Goal: Information Seeking & Learning: Compare options

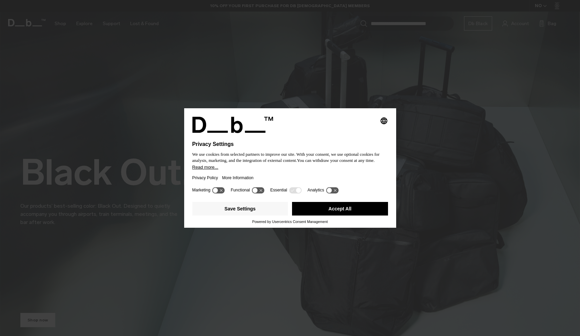
click at [326, 208] on button "Accept All" at bounding box center [340, 209] width 96 height 14
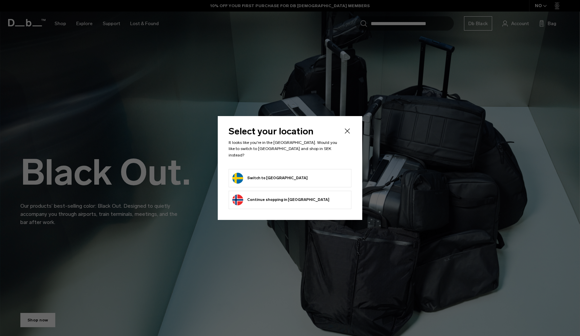
click at [348, 134] on icon "Close" at bounding box center [347, 131] width 8 height 8
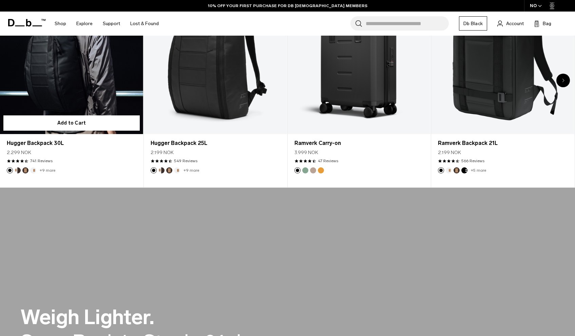
scroll to position [266, 0]
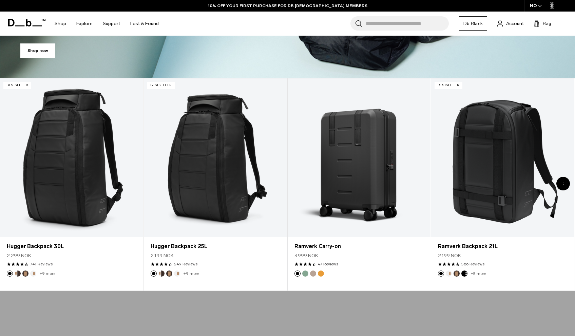
click at [563, 180] on div "Next slide" at bounding box center [563, 184] width 14 height 14
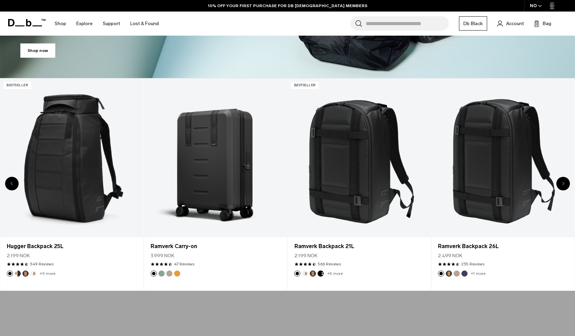
click at [563, 183] on icon "Next slide" at bounding box center [563, 183] width 2 height 3
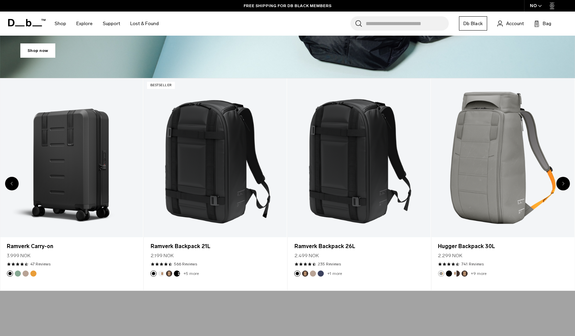
click at [563, 183] on icon "Next slide" at bounding box center [563, 183] width 2 height 3
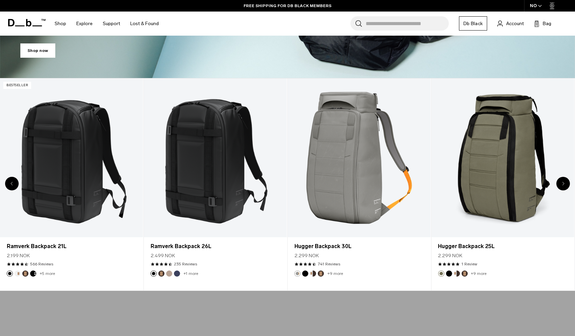
click at [563, 183] on icon "Next slide" at bounding box center [563, 183] width 2 height 3
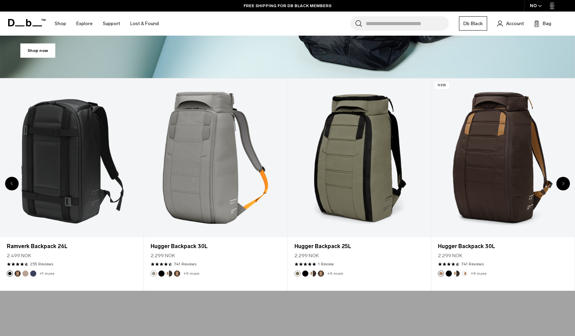
click at [563, 183] on icon "Next slide" at bounding box center [563, 183] width 2 height 3
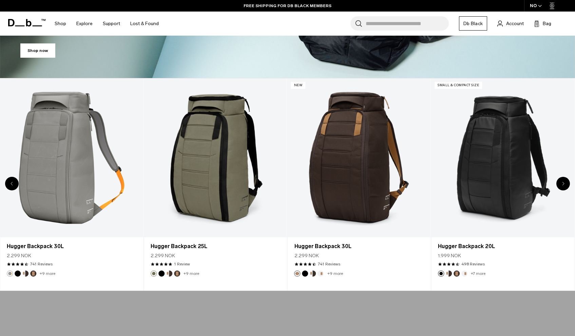
click at [563, 183] on icon "Next slide" at bounding box center [563, 183] width 2 height 3
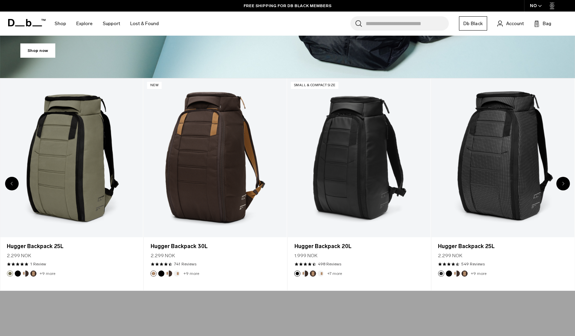
click at [563, 183] on icon "Next slide" at bounding box center [563, 183] width 2 height 3
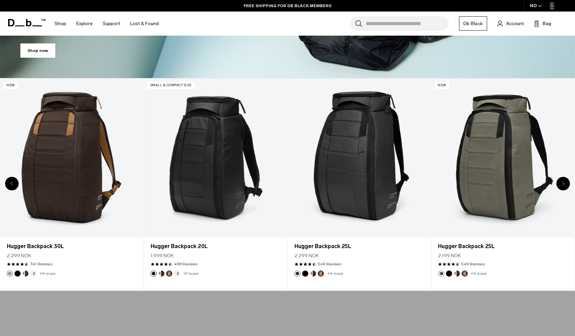
click at [563, 183] on icon "Next slide" at bounding box center [563, 183] width 2 height 3
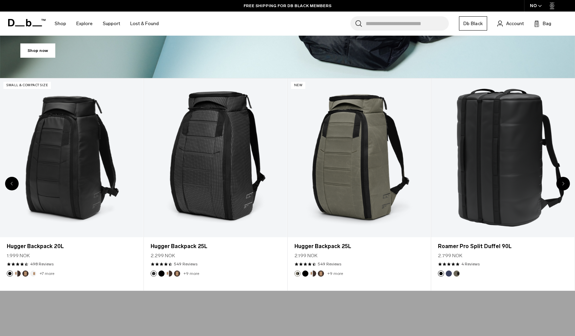
click at [563, 183] on icon "Next slide" at bounding box center [563, 183] width 2 height 3
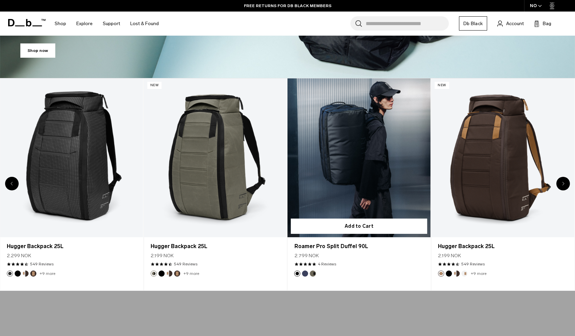
click at [372, 160] on link "Roamer Pro Split Duffel 90L" at bounding box center [359, 157] width 143 height 159
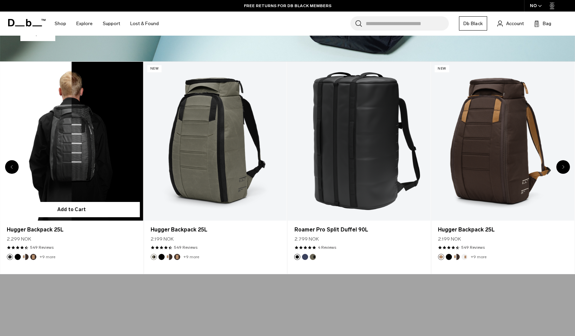
scroll to position [288, 0]
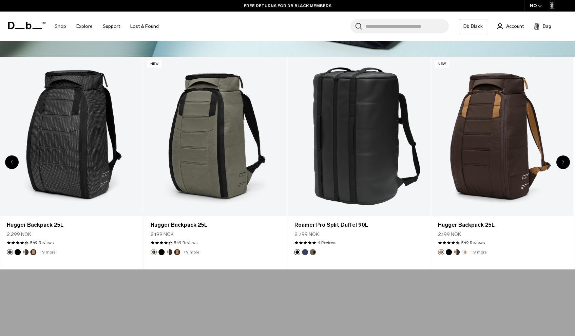
click at [565, 164] on div "Next slide" at bounding box center [563, 162] width 14 height 14
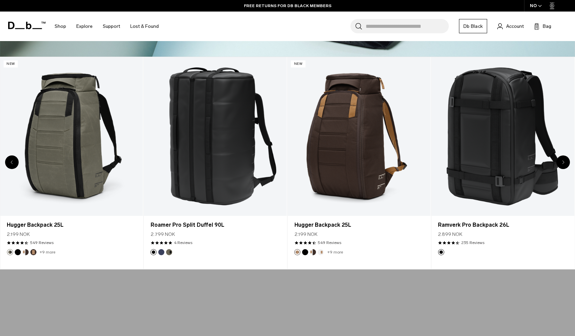
click at [562, 163] on icon "Next slide" at bounding box center [563, 162] width 2 height 4
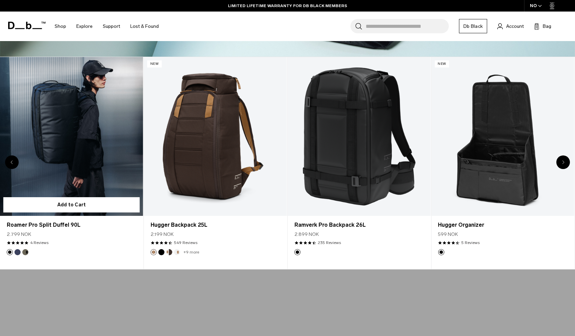
click at [79, 131] on link "Roamer Pro Split Duffel 90L" at bounding box center [71, 136] width 143 height 159
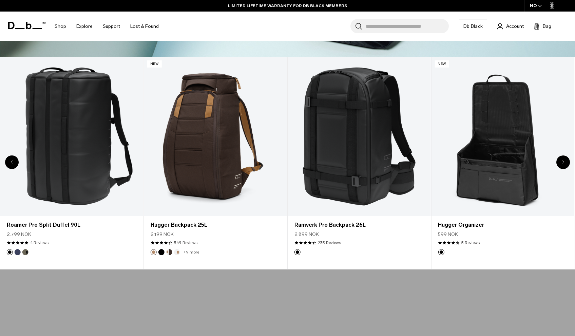
click at [562, 159] on div "Next slide" at bounding box center [563, 162] width 14 height 14
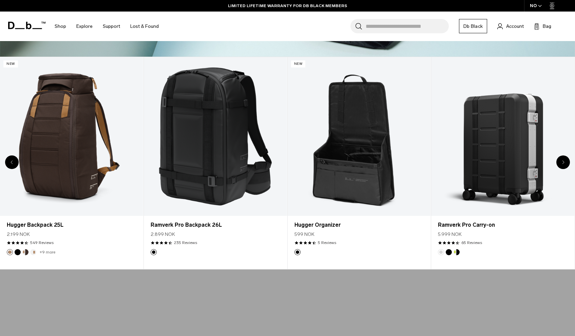
click at [562, 159] on div "Next slide" at bounding box center [563, 162] width 14 height 14
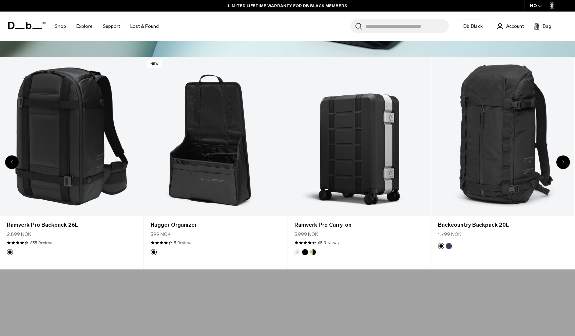
click at [562, 159] on div "Next slide" at bounding box center [563, 162] width 14 height 14
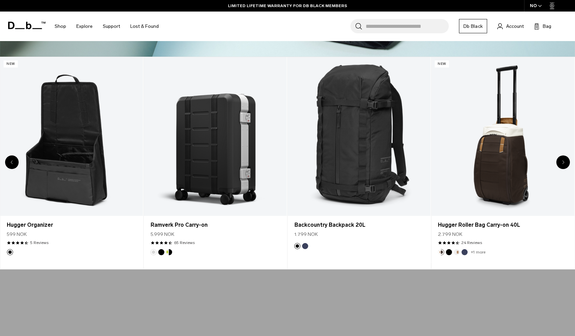
click at [562, 159] on div "Next slide" at bounding box center [563, 162] width 14 height 14
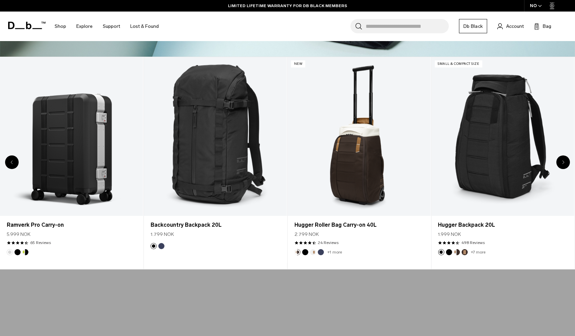
click at [560, 162] on div "Next slide" at bounding box center [563, 162] width 14 height 14
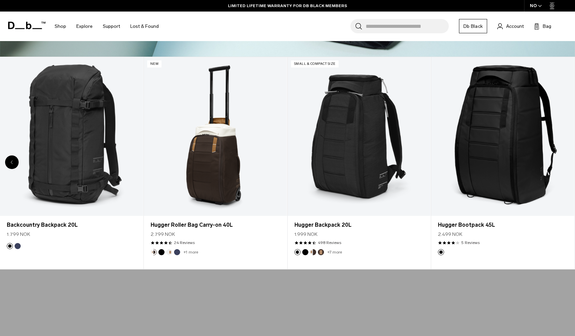
click at [560, 162] on link "Hugger Bootpack 45L" at bounding box center [502, 136] width 143 height 159
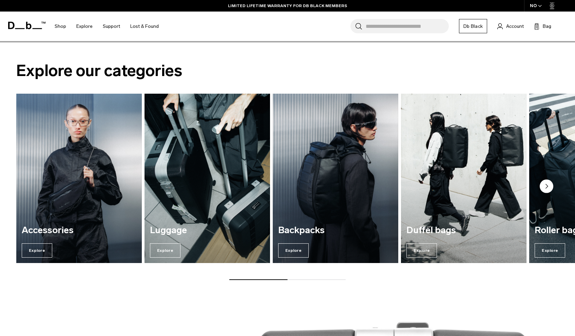
scroll to position [838, 0]
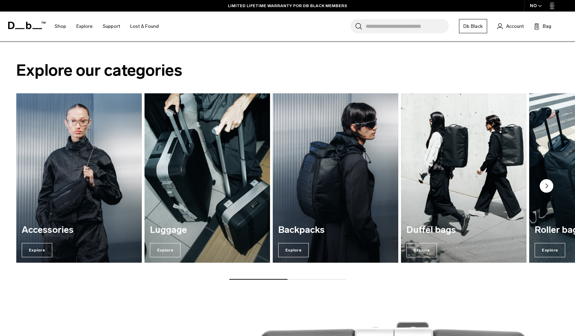
click at [545, 184] on circle "Next slide" at bounding box center [546, 186] width 14 height 14
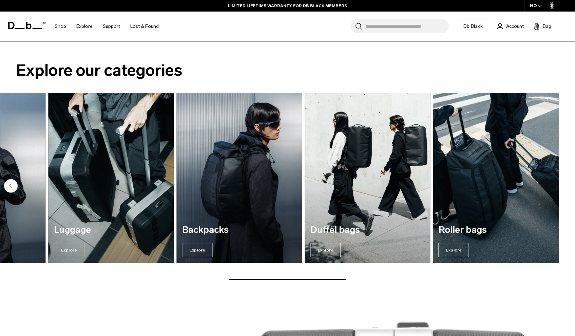
click at [520, 223] on div "Roller bags Explore" at bounding box center [495, 240] width 125 height 43
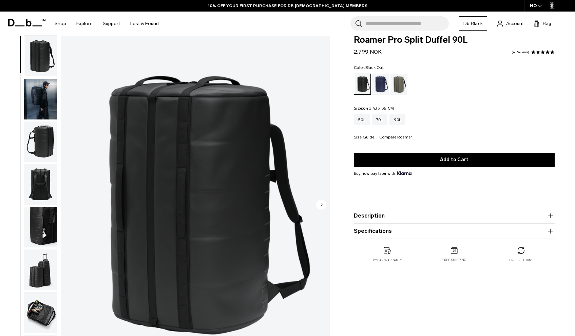
click at [48, 95] on img "button" at bounding box center [40, 99] width 33 height 41
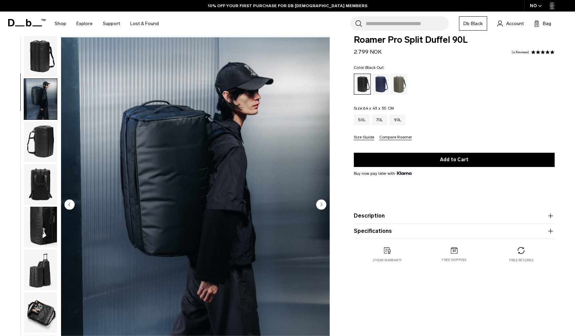
scroll to position [43, 0]
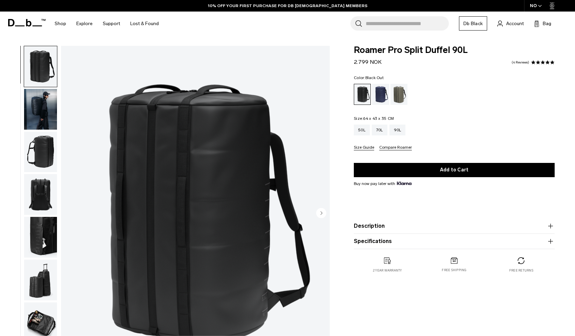
click at [37, 156] on img "button" at bounding box center [40, 152] width 33 height 41
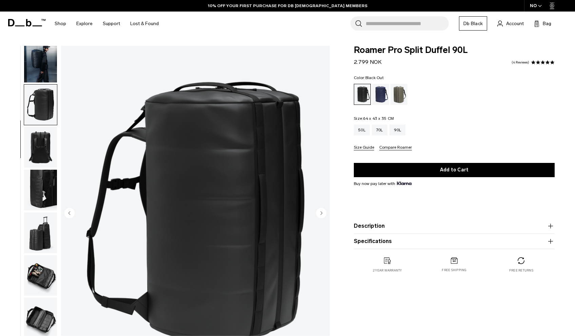
click at [37, 136] on img "button" at bounding box center [40, 147] width 33 height 41
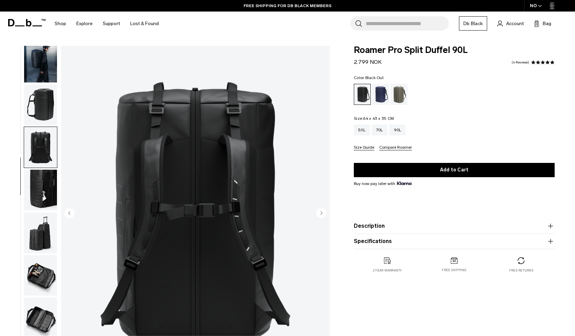
click at [37, 192] on img "button" at bounding box center [40, 190] width 33 height 41
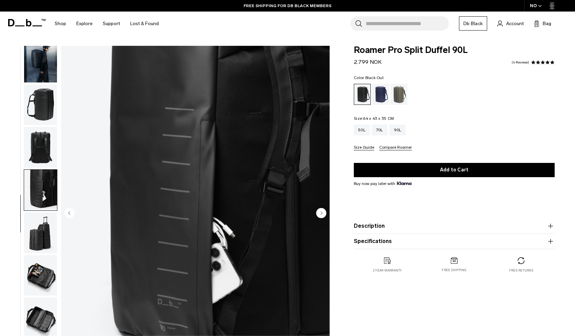
click at [39, 225] on img "button" at bounding box center [40, 232] width 33 height 41
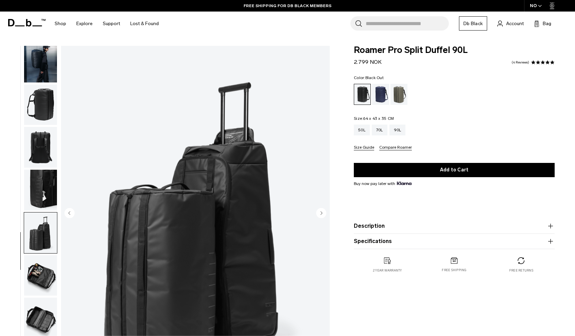
click at [41, 269] on img "button" at bounding box center [40, 275] width 33 height 41
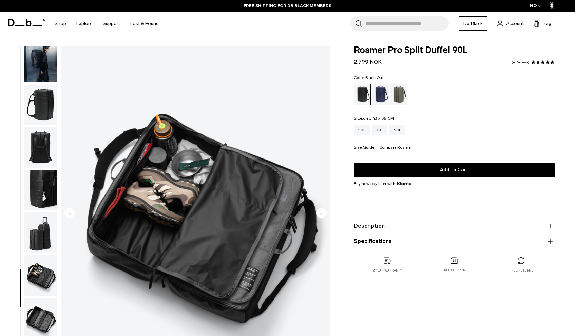
click at [40, 309] on img "button" at bounding box center [40, 317] width 33 height 41
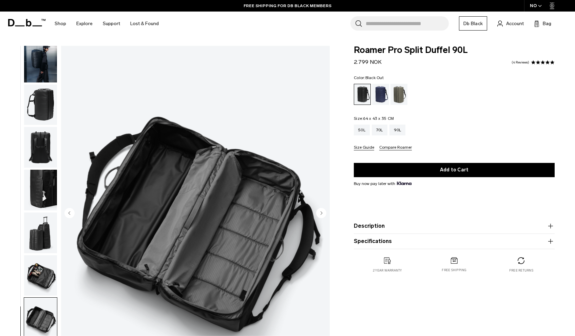
click at [46, 84] on img "button" at bounding box center [40, 104] width 33 height 41
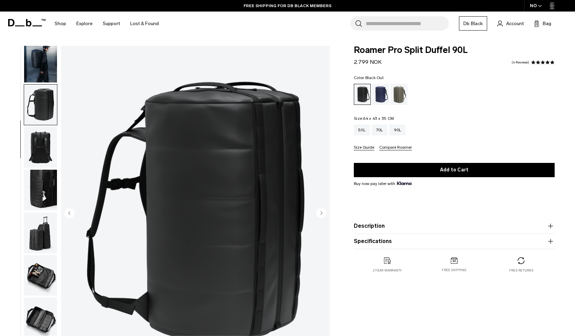
click at [42, 314] on img "button" at bounding box center [40, 317] width 33 height 41
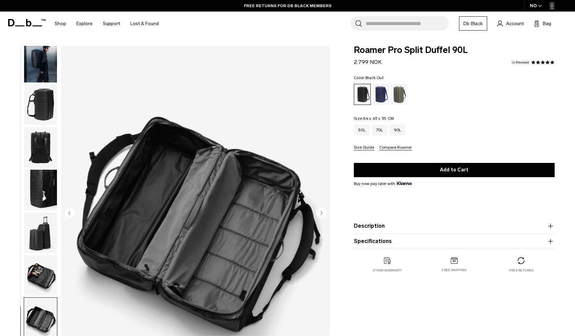
click at [39, 275] on img "button" at bounding box center [40, 275] width 33 height 41
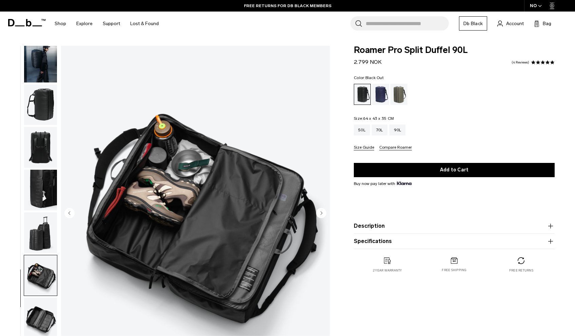
click at [41, 224] on img "button" at bounding box center [40, 232] width 33 height 41
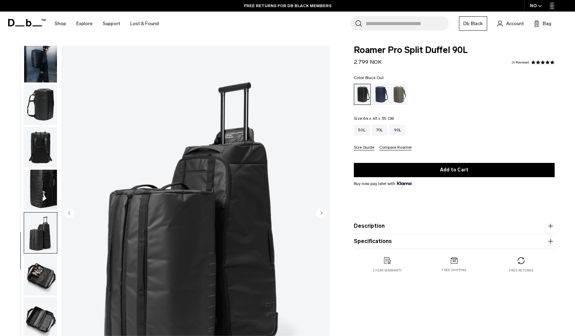
click at [41, 191] on img "button" at bounding box center [40, 190] width 33 height 41
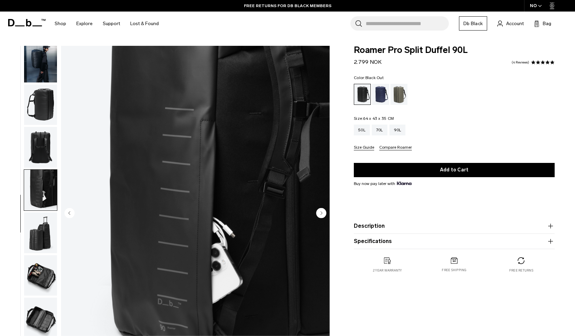
click at [36, 64] on img "button" at bounding box center [40, 62] width 33 height 41
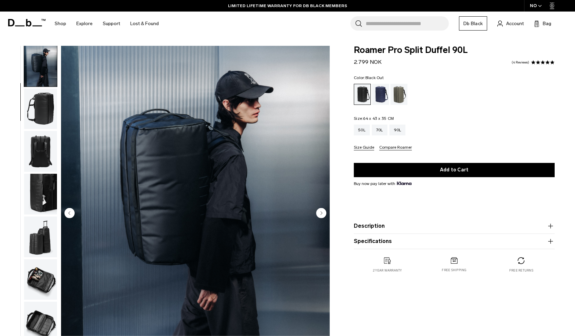
click at [37, 104] on img "button" at bounding box center [40, 108] width 33 height 41
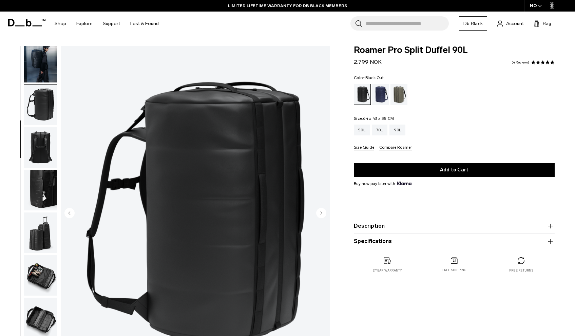
click at [37, 134] on img "button" at bounding box center [40, 147] width 33 height 41
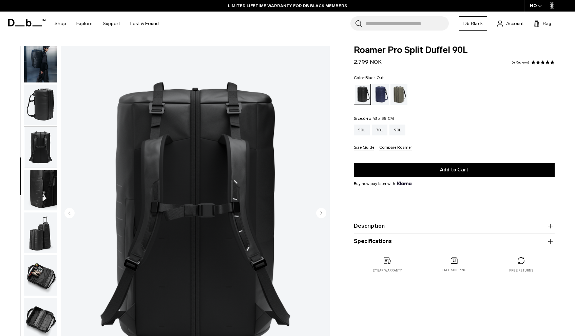
click at [40, 184] on img "button" at bounding box center [40, 190] width 33 height 41
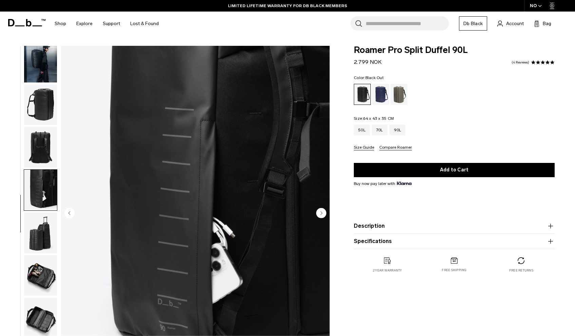
click at [43, 225] on img "button" at bounding box center [40, 232] width 33 height 41
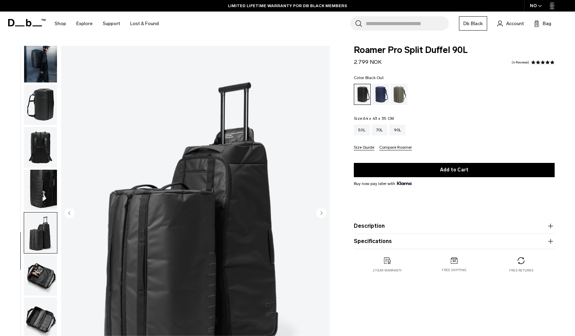
click at [39, 278] on img "button" at bounding box center [40, 275] width 33 height 41
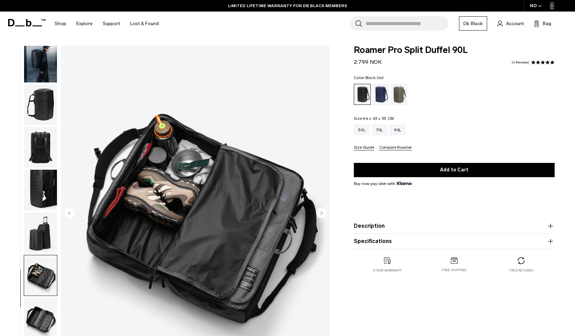
scroll to position [0, 0]
click at [36, 314] on img "button" at bounding box center [40, 317] width 33 height 41
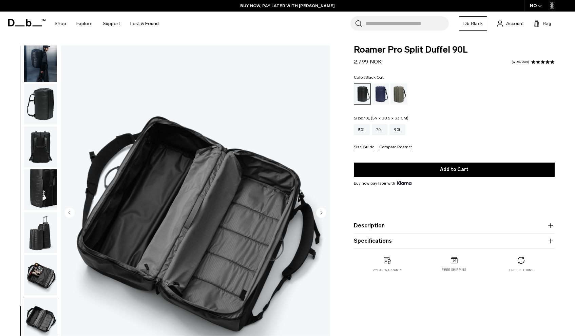
click at [382, 132] on div "70L" at bounding box center [380, 129] width 16 height 11
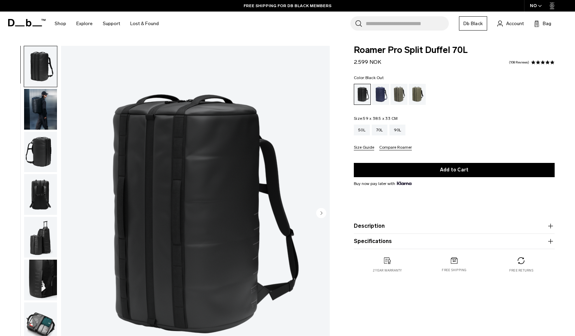
scroll to position [0, 0]
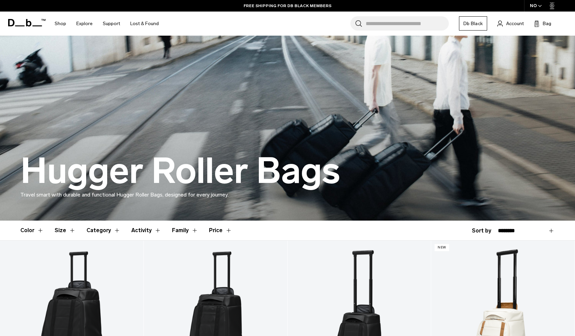
click at [393, 30] on input "Search for Bags, Luggage..." at bounding box center [406, 23] width 83 height 14
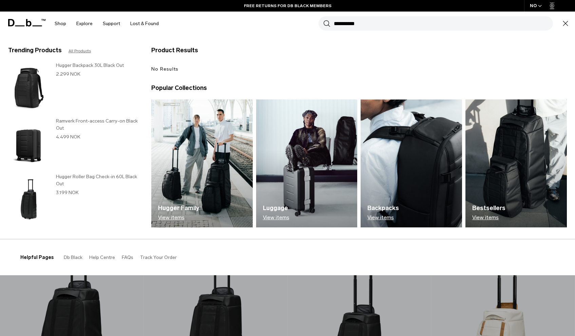
type input "**********"
click at [326, 23] on button "Search" at bounding box center [326, 23] width 7 height 7
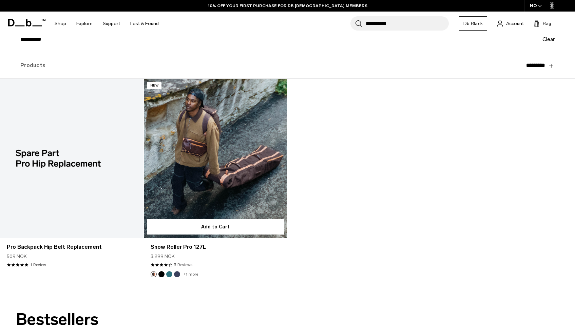
click at [241, 166] on link "Snow Roller Pro 127L" at bounding box center [215, 158] width 143 height 159
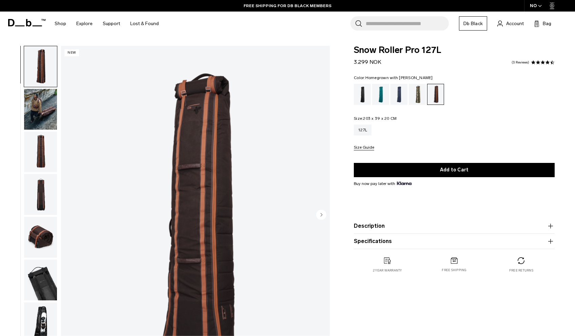
click at [539, 8] on span "button" at bounding box center [540, 5] width 4 height 5
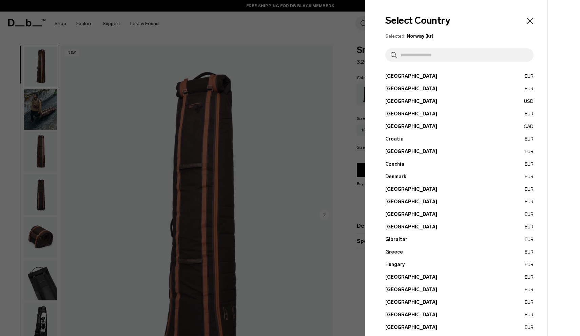
click at [417, 50] on input "text" at bounding box center [462, 55] width 132 height 14
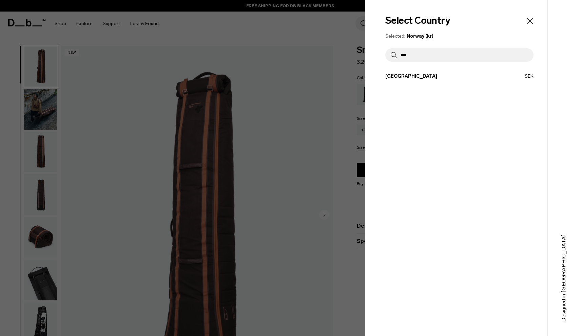
type input "****"
click at [404, 75] on button "Sweden SEK" at bounding box center [459, 76] width 148 height 7
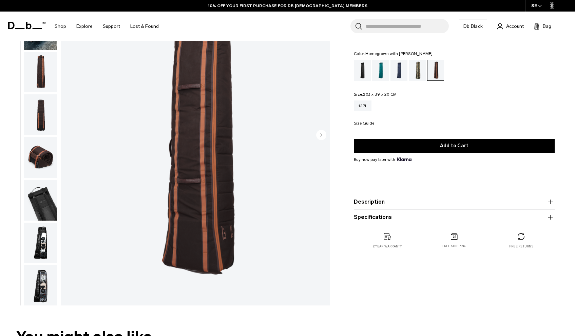
scroll to position [82, 0]
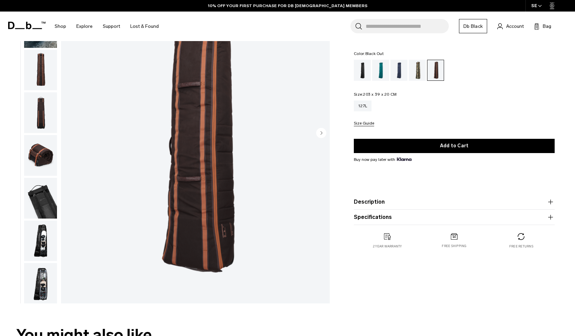
click at [362, 69] on div "Black Out" at bounding box center [362, 70] width 17 height 21
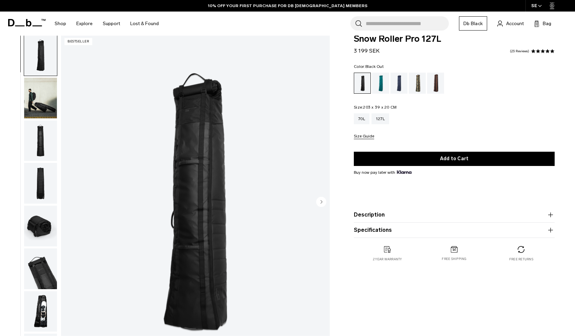
click at [35, 98] on img "button" at bounding box center [40, 98] width 33 height 41
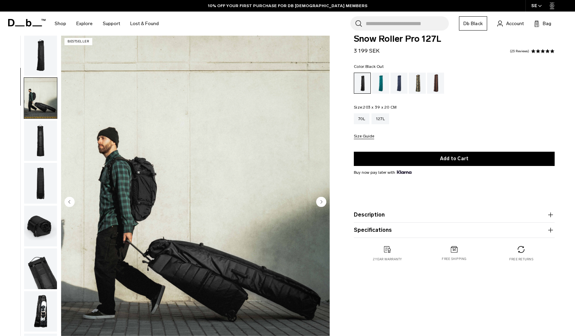
scroll to position [0, 0]
click at [41, 66] on img "button" at bounding box center [40, 55] width 33 height 41
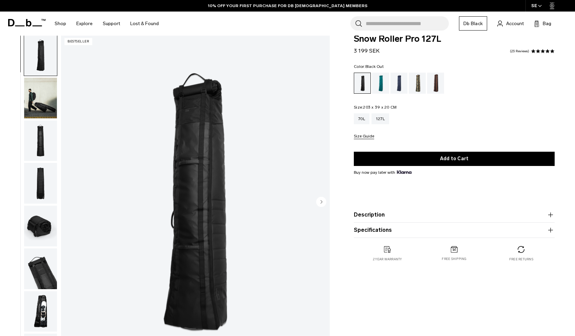
scroll to position [0, 0]
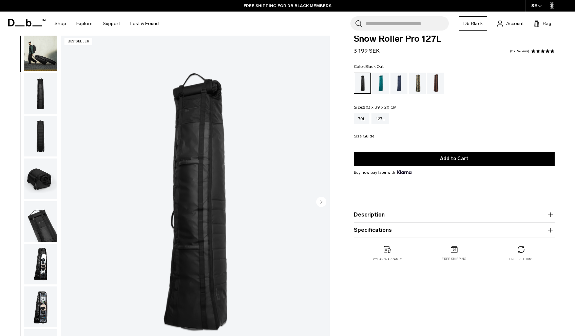
click at [40, 267] on img "button" at bounding box center [40, 264] width 33 height 41
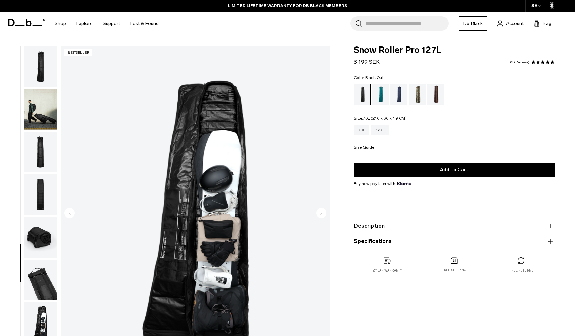
click at [360, 131] on div "70L" at bounding box center [362, 129] width 16 height 11
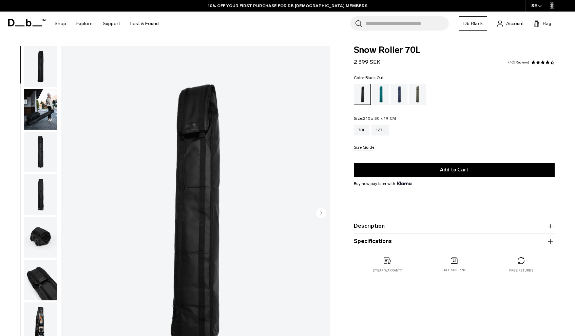
click at [39, 98] on img "button" at bounding box center [40, 109] width 33 height 41
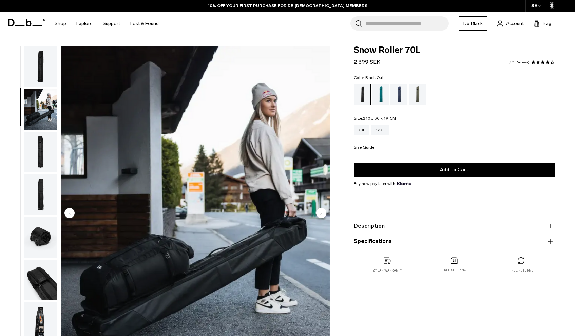
scroll to position [7, 0]
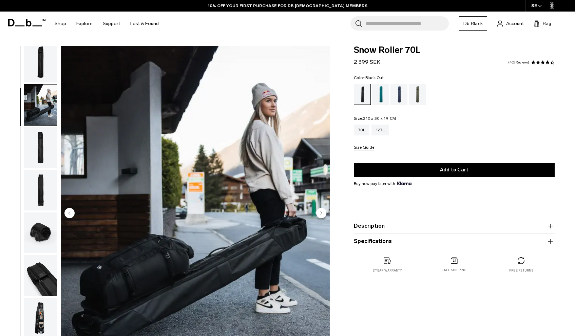
click at [42, 66] on img "button" at bounding box center [40, 62] width 33 height 41
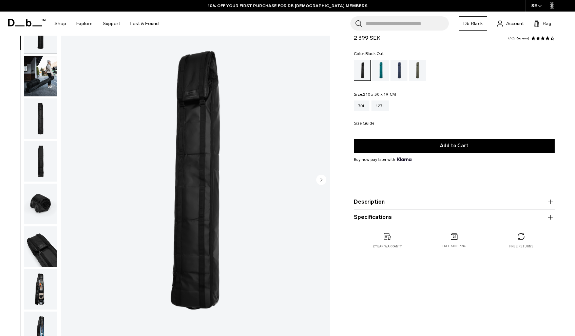
scroll to position [59, 0]
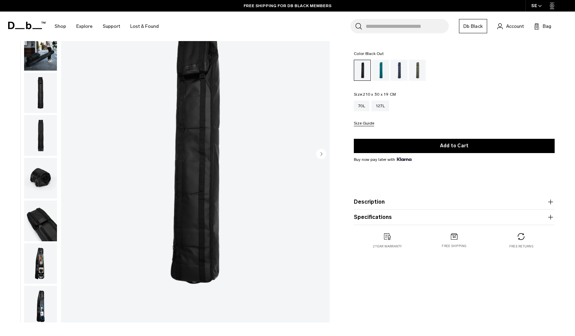
click at [41, 181] on img "button" at bounding box center [40, 178] width 33 height 41
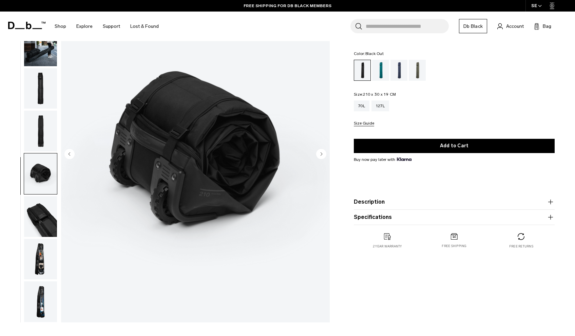
click at [41, 205] on img "button" at bounding box center [40, 216] width 33 height 41
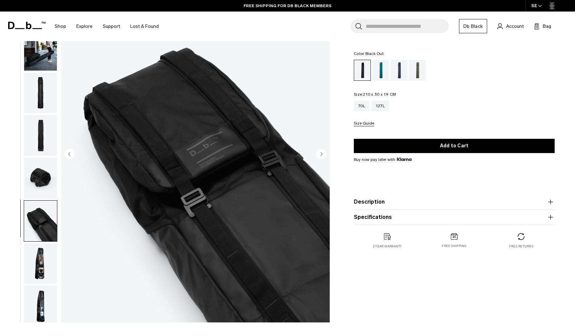
click at [37, 58] on img "button" at bounding box center [40, 50] width 33 height 41
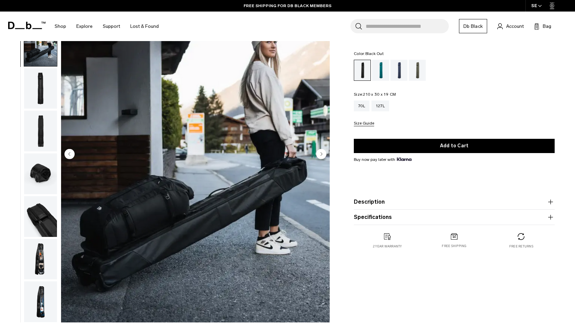
click at [45, 308] on img "button" at bounding box center [40, 301] width 33 height 41
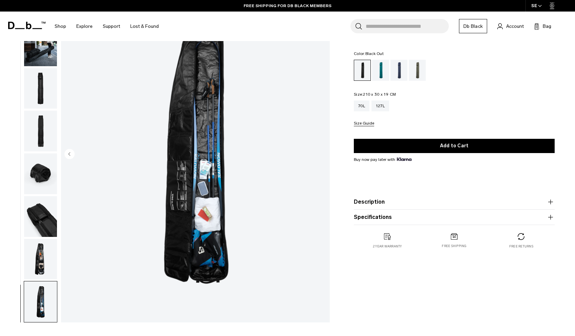
click at [46, 269] on img "button" at bounding box center [40, 259] width 33 height 41
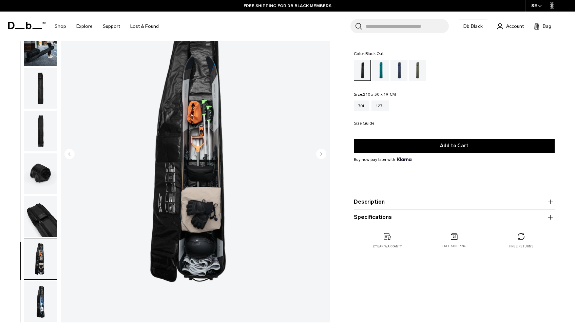
click at [46, 298] on img "button" at bounding box center [40, 301] width 33 height 41
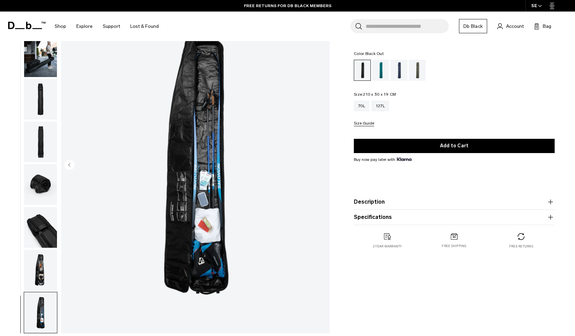
scroll to position [49, 0]
drag, startPoint x: 373, startPoint y: 216, endPoint x: 369, endPoint y: 214, distance: 4.2
click at [373, 216] on button "Specifications" at bounding box center [454, 217] width 201 height 8
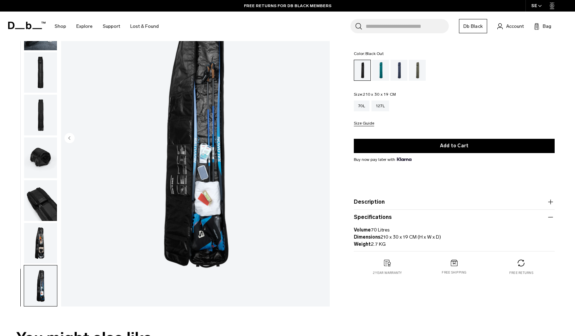
scroll to position [85, 0]
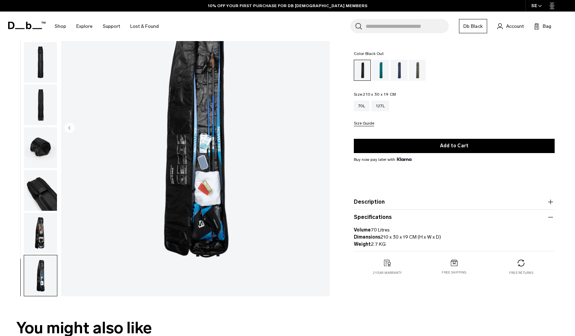
click at [384, 240] on p "Volume 70 Litres Dimensions 210 x 30 x 19 CM (H x W x D) Weight 2.7 KG" at bounding box center [454, 234] width 201 height 26
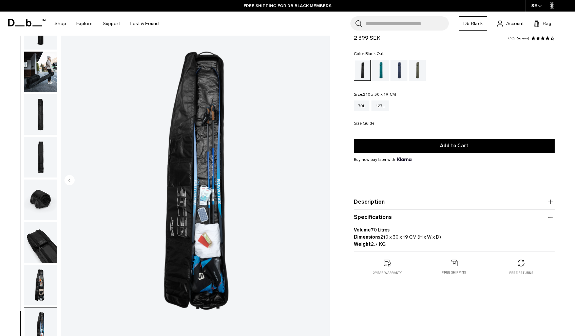
scroll to position [34, 0]
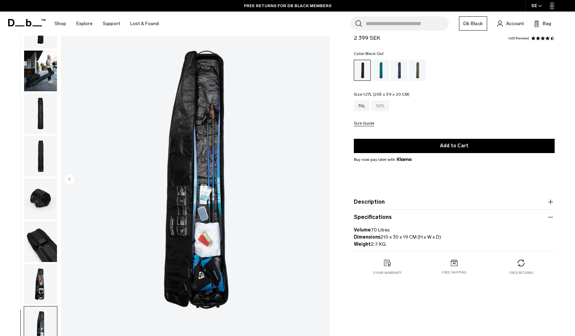
click at [381, 110] on div "127L" at bounding box center [380, 105] width 18 height 11
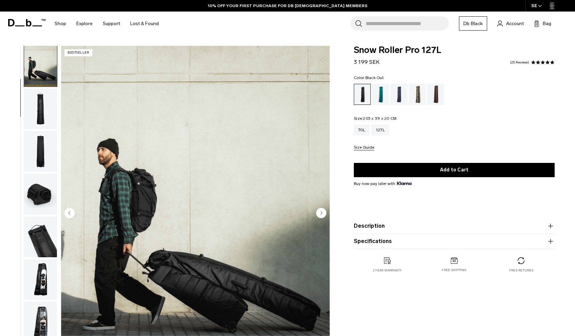
click at [38, 248] on img "button" at bounding box center [40, 236] width 33 height 41
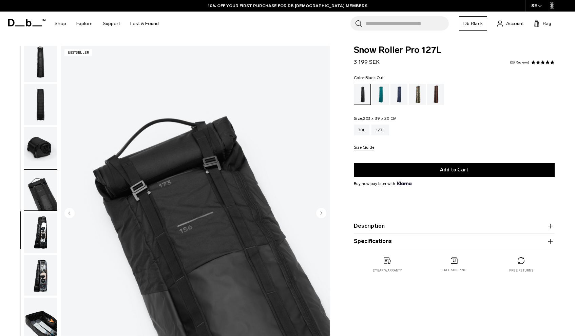
scroll to position [93, 0]
click at [38, 270] on img "button" at bounding box center [40, 275] width 33 height 41
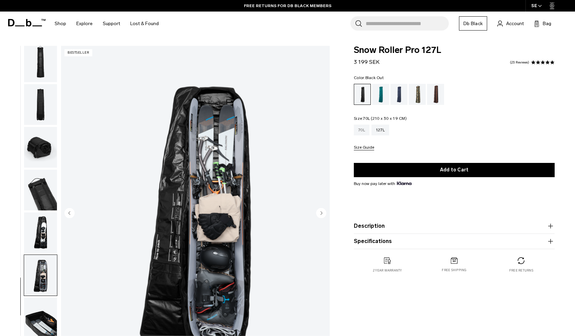
click at [358, 131] on div "70L" at bounding box center [362, 129] width 16 height 11
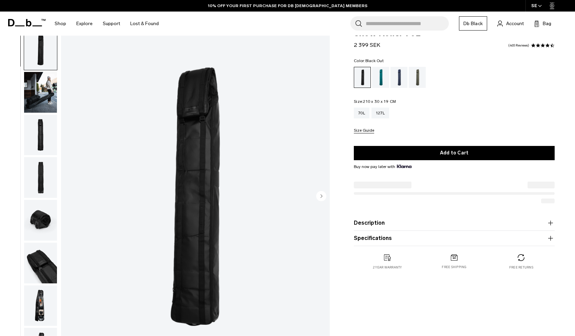
click at [51, 90] on img "button" at bounding box center [40, 92] width 33 height 41
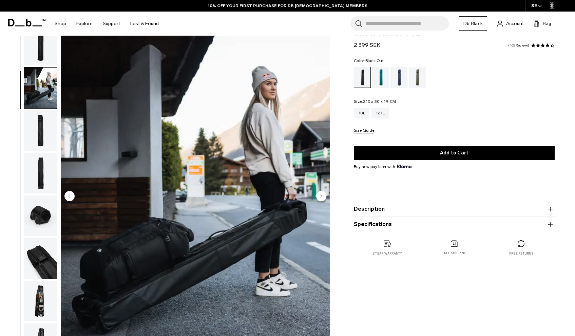
click at [42, 143] on img "button" at bounding box center [40, 130] width 33 height 41
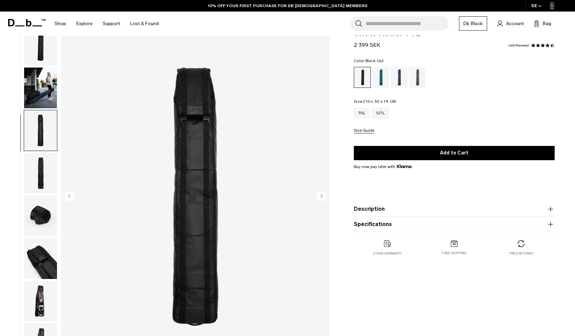
click at [29, 246] on img "button" at bounding box center [40, 258] width 33 height 41
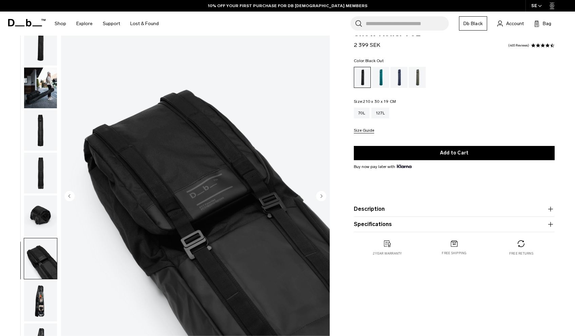
click at [39, 298] on img "button" at bounding box center [40, 301] width 33 height 41
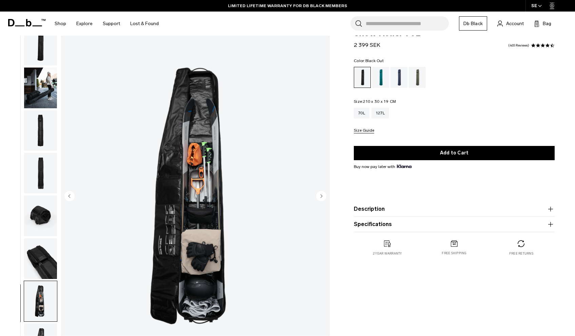
click at [41, 208] on img "button" at bounding box center [40, 215] width 33 height 41
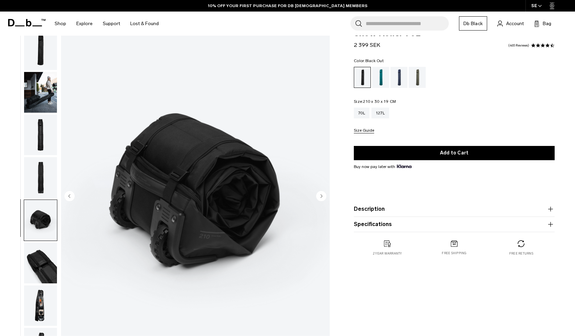
click at [38, 49] on img "button" at bounding box center [40, 49] width 33 height 41
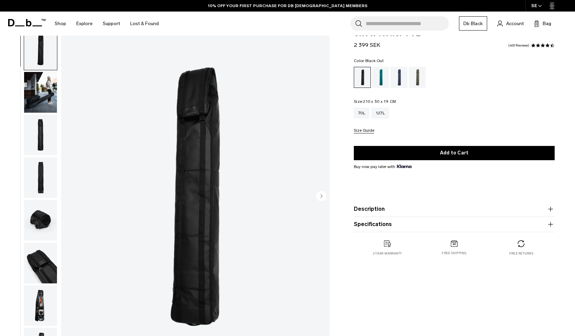
click at [323, 191] on icon "Next slide" at bounding box center [321, 196] width 10 height 10
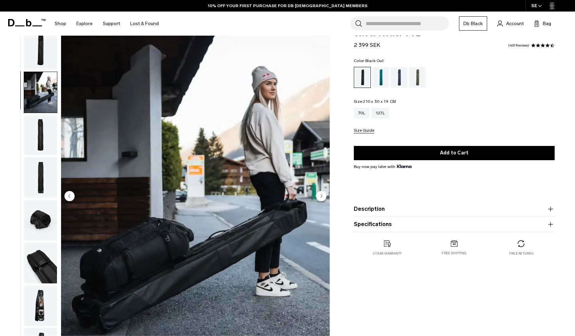
scroll to position [7, 0]
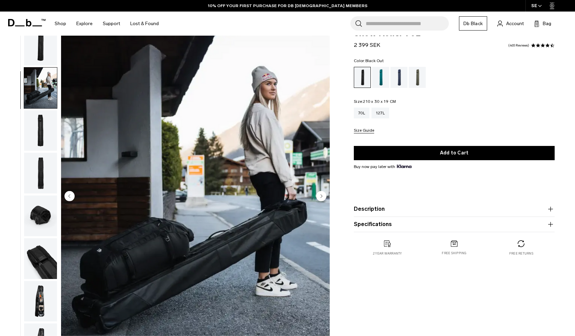
click at [323, 197] on circle "Next slide" at bounding box center [321, 196] width 10 height 10
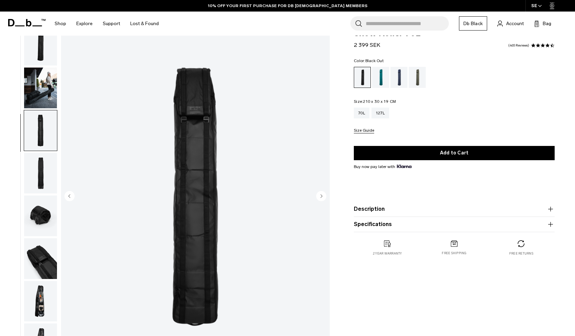
click at [320, 197] on circle "Next slide" at bounding box center [321, 196] width 10 height 10
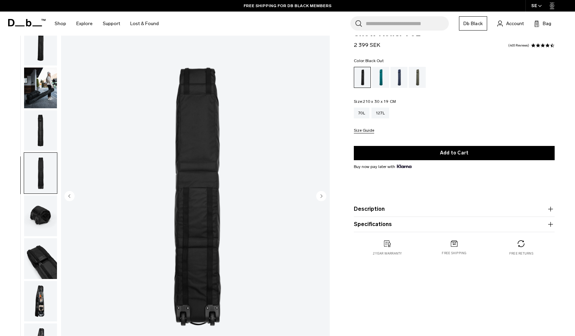
click at [322, 195] on circle "Next slide" at bounding box center [321, 196] width 10 height 10
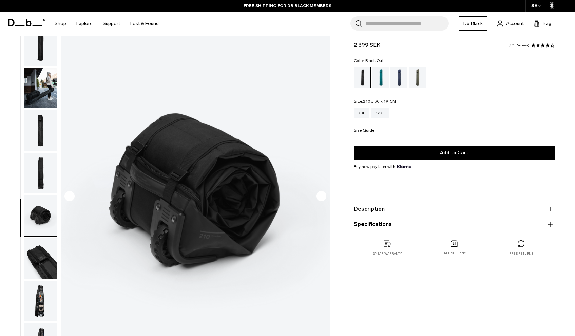
click at [319, 195] on circle "Next slide" at bounding box center [321, 196] width 10 height 10
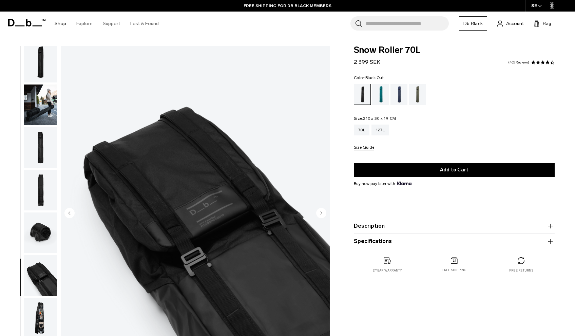
scroll to position [0, 0]
click at [28, 24] on icon at bounding box center [26, 22] width 37 height 7
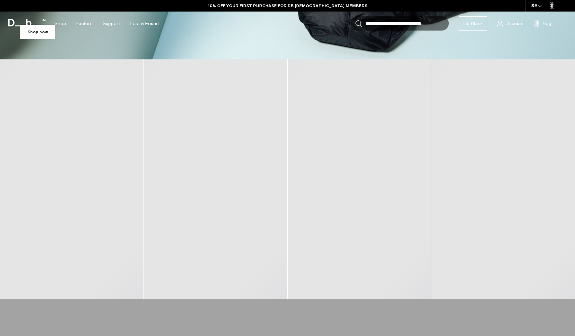
scroll to position [289, 0]
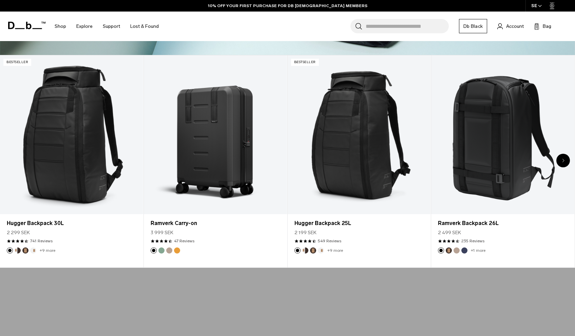
click at [564, 160] on div "Next slide" at bounding box center [563, 161] width 14 height 14
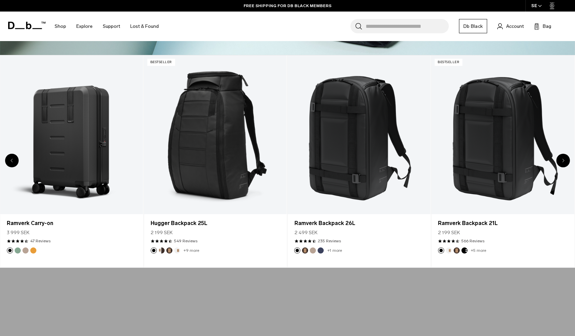
click at [564, 160] on div "Next slide" at bounding box center [563, 161] width 14 height 14
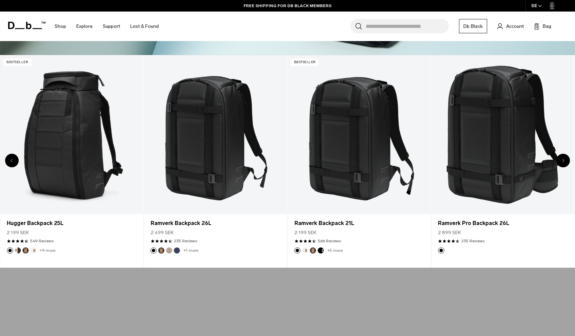
click at [564, 160] on div "Next slide" at bounding box center [563, 161] width 14 height 14
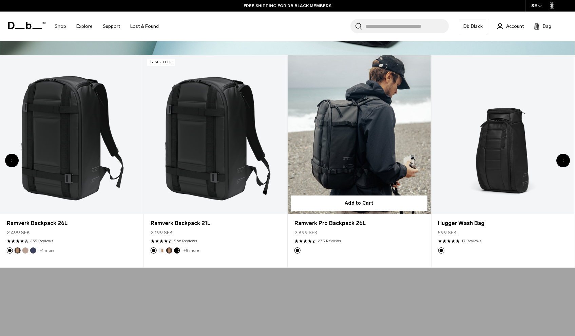
click at [359, 217] on div "Ramverk Pro Backpack 26L 2 899 SEK 4.5 star rating 235 Reviews" at bounding box center [359, 230] width 143 height 33
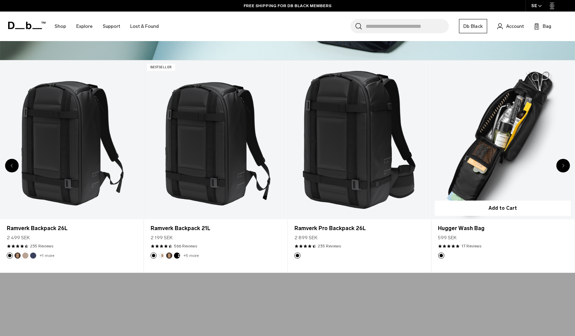
scroll to position [250, 0]
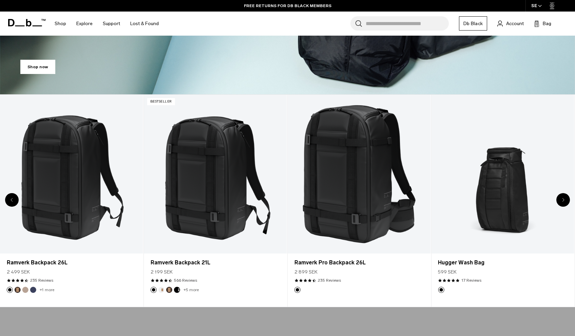
click at [559, 197] on div "Next slide" at bounding box center [563, 200] width 14 height 14
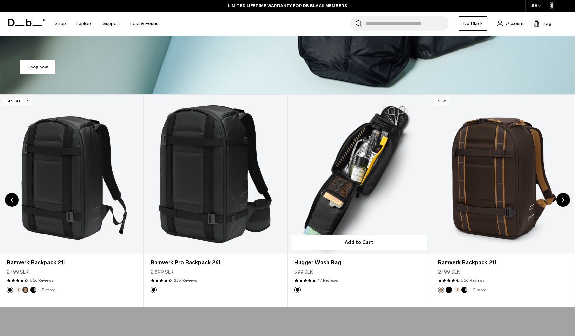
click at [366, 158] on link "Hugger Wash Bag" at bounding box center [359, 174] width 143 height 159
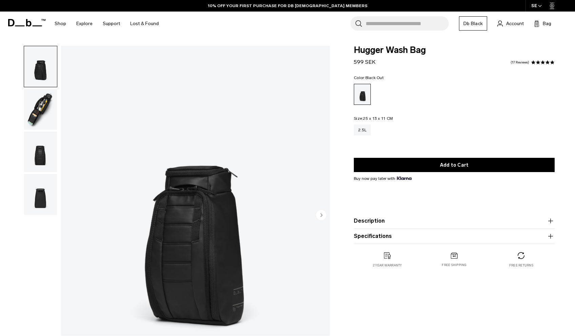
click at [47, 101] on img "button" at bounding box center [40, 109] width 33 height 41
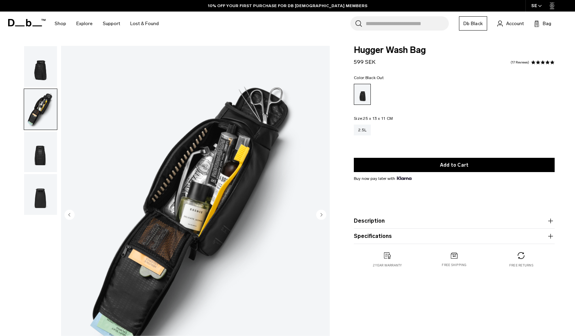
click at [42, 155] on img "button" at bounding box center [40, 152] width 33 height 41
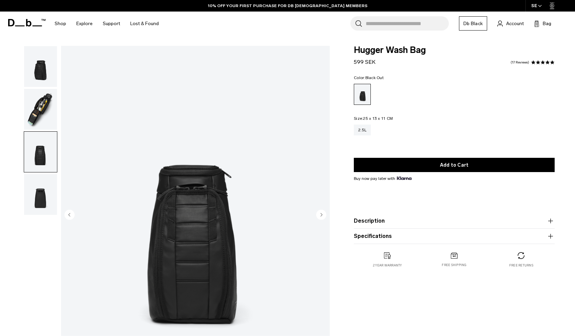
click at [48, 107] on img "button" at bounding box center [40, 109] width 33 height 41
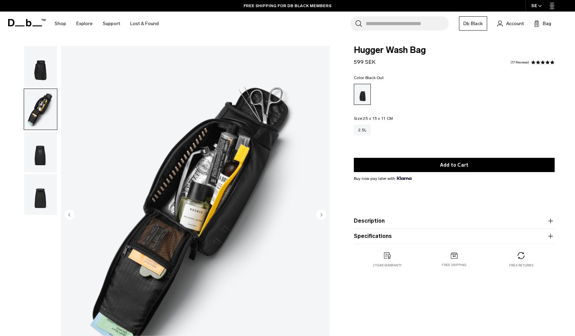
click at [44, 64] on img "button" at bounding box center [40, 66] width 33 height 41
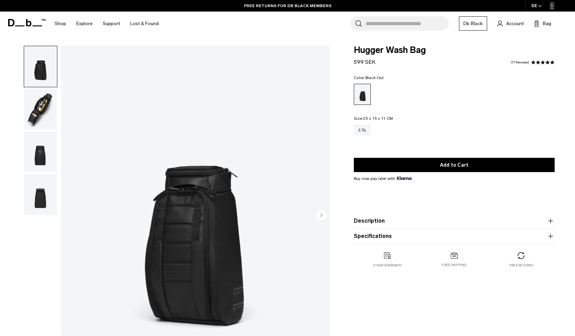
click at [47, 115] on img "button" at bounding box center [40, 109] width 33 height 41
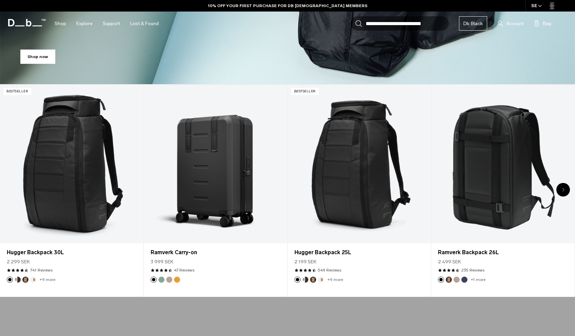
click at [565, 190] on div "Next slide" at bounding box center [563, 190] width 14 height 14
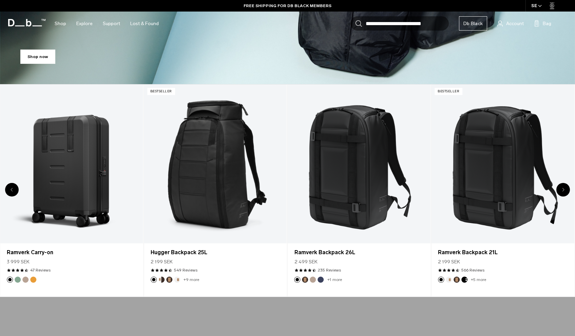
click at [565, 190] on div "Next slide" at bounding box center [563, 190] width 14 height 14
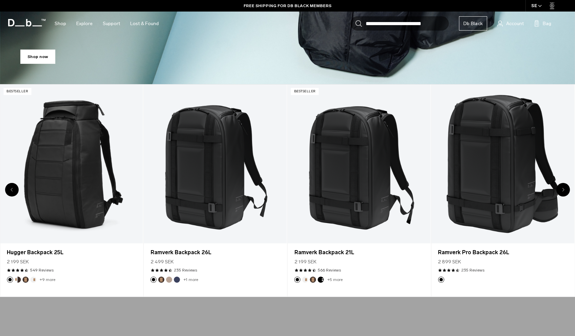
click at [565, 190] on div "Next slide" at bounding box center [563, 190] width 14 height 14
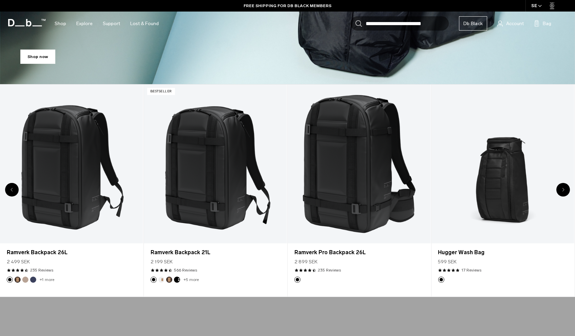
click at [566, 187] on div "Next slide" at bounding box center [563, 190] width 14 height 14
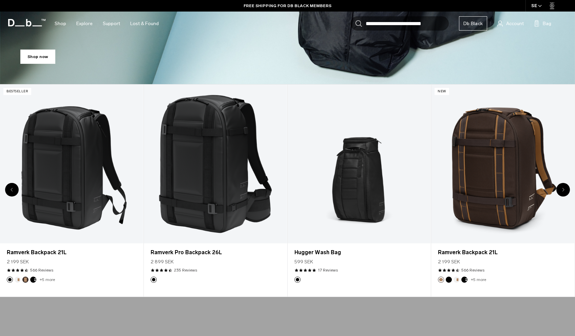
click at [566, 187] on div "Next slide" at bounding box center [563, 190] width 14 height 14
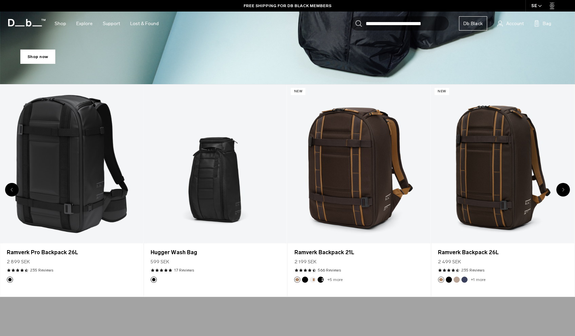
click at [566, 187] on div "Next slide" at bounding box center [563, 190] width 14 height 14
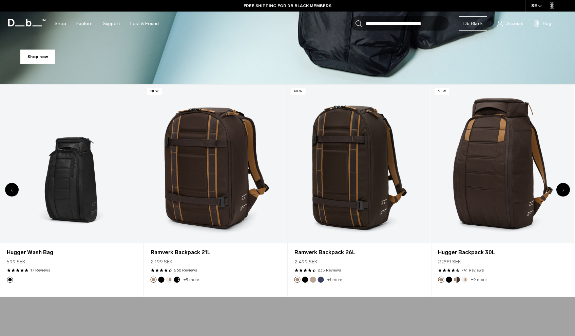
click at [566, 187] on div "Next slide" at bounding box center [563, 190] width 14 height 14
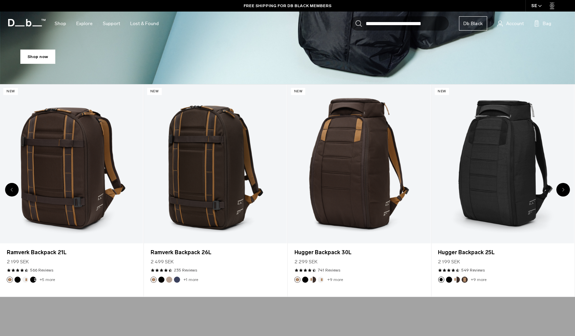
click at [566, 187] on div "Next slide" at bounding box center [563, 190] width 14 height 14
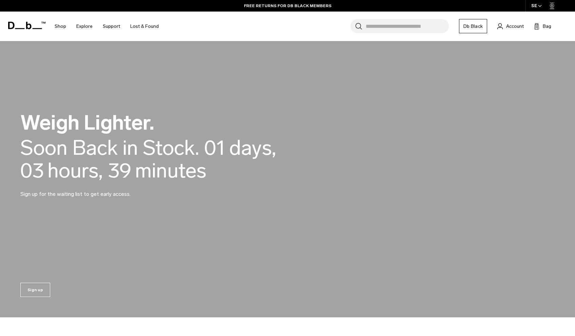
scroll to position [569, 0]
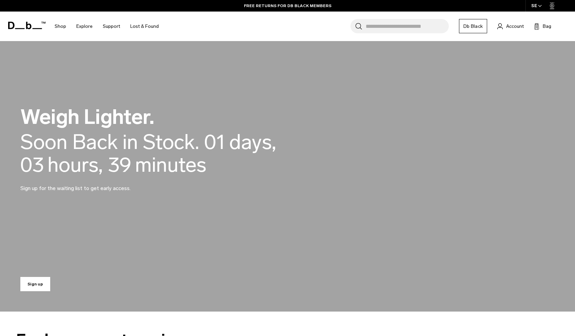
click at [32, 280] on link "Sign up" at bounding box center [35, 284] width 30 height 14
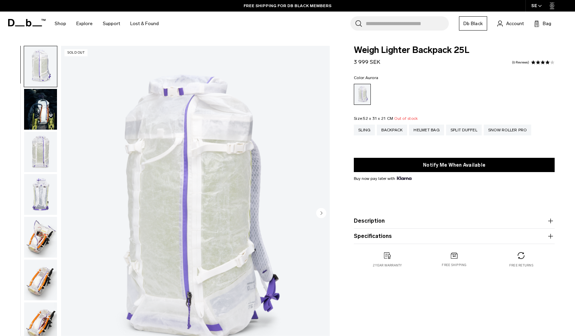
click at [37, 119] on img "button" at bounding box center [40, 109] width 33 height 41
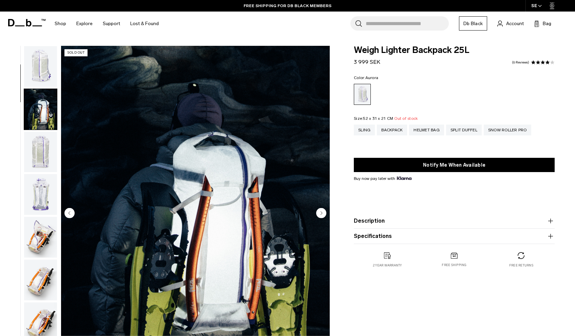
scroll to position [43, 0]
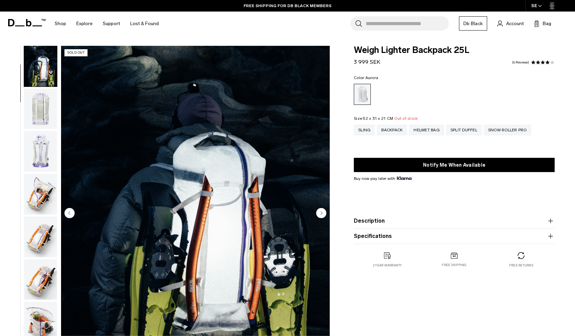
click at [40, 125] on img "button" at bounding box center [40, 108] width 33 height 41
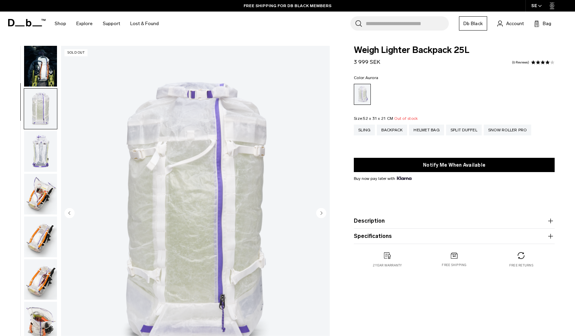
scroll to position [86, 0]
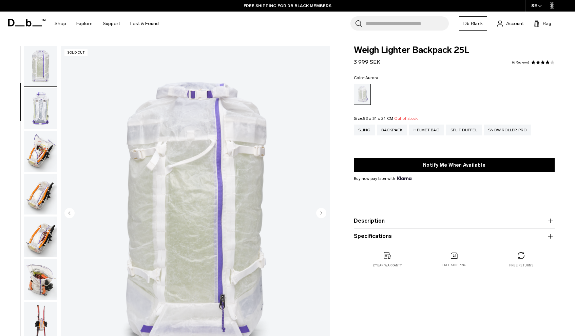
click at [39, 115] on img "button" at bounding box center [40, 108] width 33 height 41
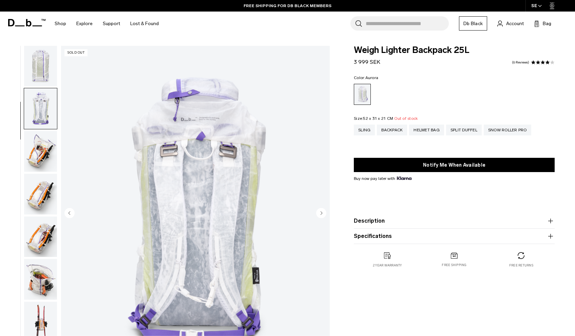
scroll to position [129, 0]
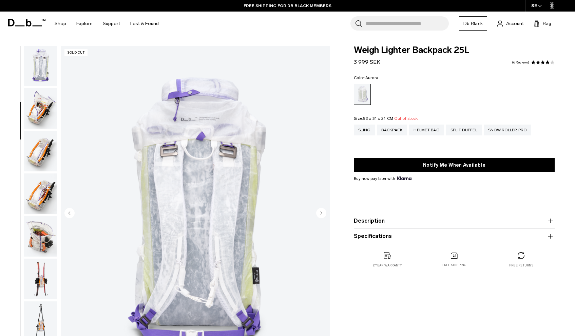
click at [38, 119] on img "button" at bounding box center [40, 108] width 33 height 41
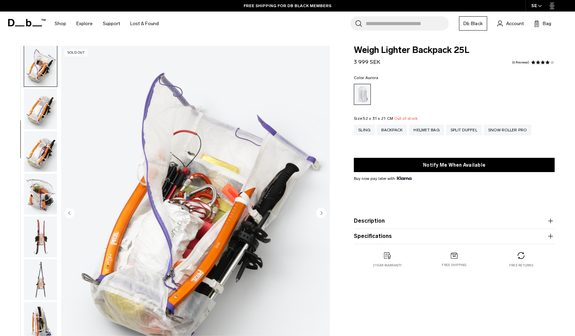
scroll to position [172, 0]
click at [38, 119] on img "button" at bounding box center [40, 107] width 33 height 41
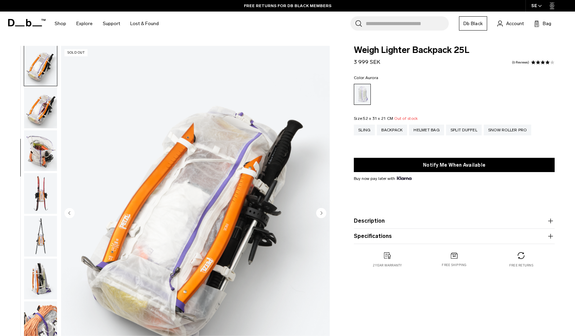
scroll to position [215, 0]
click at [38, 117] on img "button" at bounding box center [40, 107] width 33 height 41
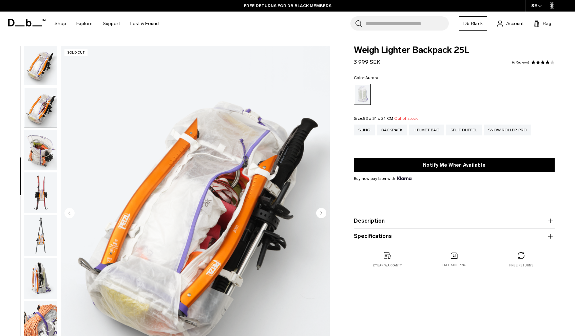
scroll to position [258, 0]
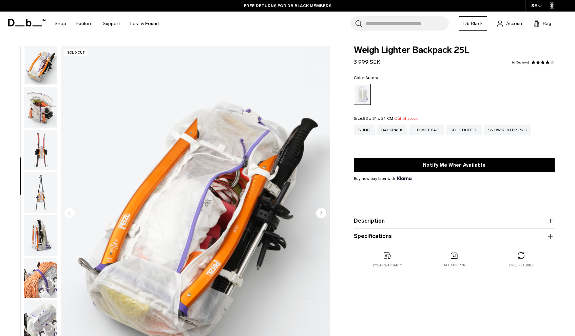
click at [38, 117] on img "button" at bounding box center [40, 107] width 33 height 41
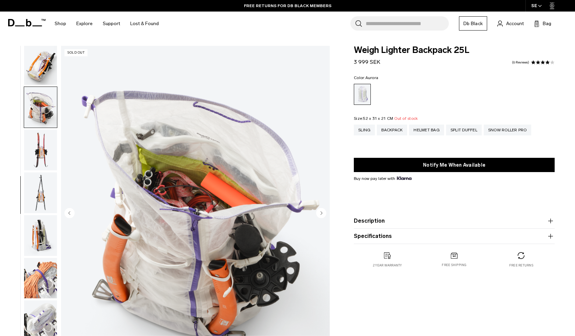
scroll to position [301, 0]
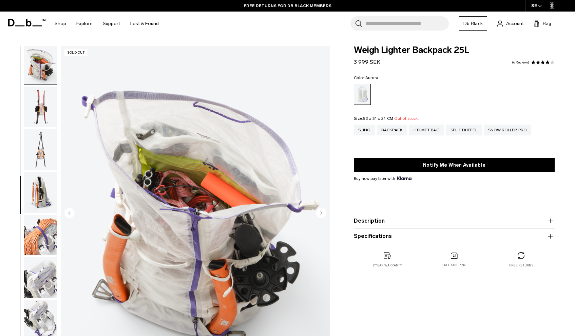
click at [38, 117] on img "button" at bounding box center [40, 106] width 33 height 41
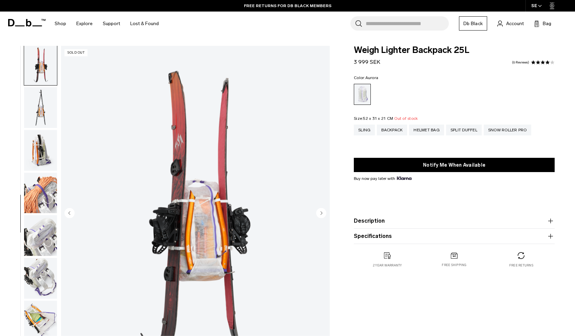
scroll to position [344, 0]
click at [38, 117] on img "button" at bounding box center [40, 106] width 33 height 41
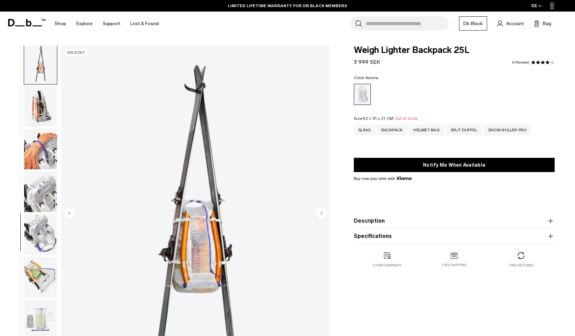
click at [38, 117] on img "button" at bounding box center [40, 106] width 33 height 41
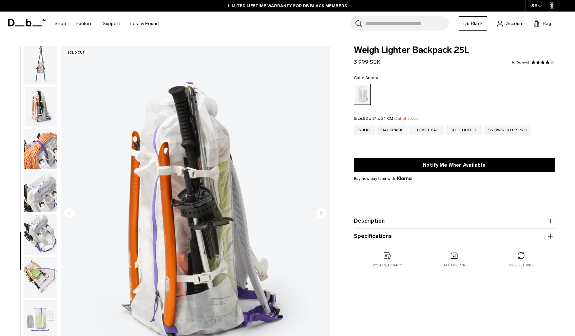
scroll to position [394, 0]
click at [38, 117] on img "button" at bounding box center [40, 104] width 33 height 41
click at [42, 137] on img "button" at bounding box center [40, 147] width 33 height 41
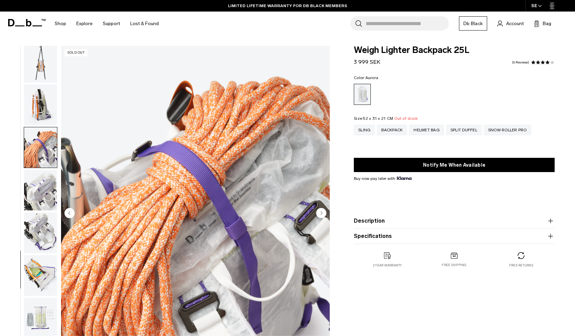
click at [43, 191] on img "button" at bounding box center [40, 190] width 33 height 41
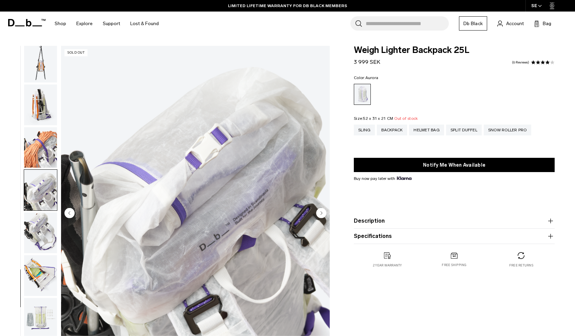
click at [44, 212] on img "button" at bounding box center [40, 232] width 33 height 41
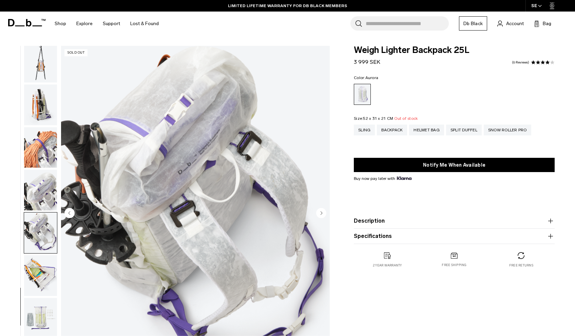
click at [46, 262] on img "button" at bounding box center [40, 275] width 33 height 41
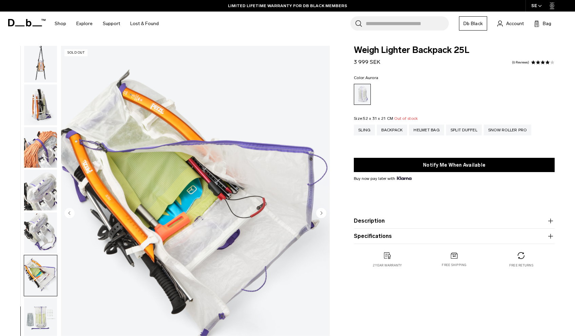
click at [48, 309] on img "button" at bounding box center [40, 318] width 33 height 41
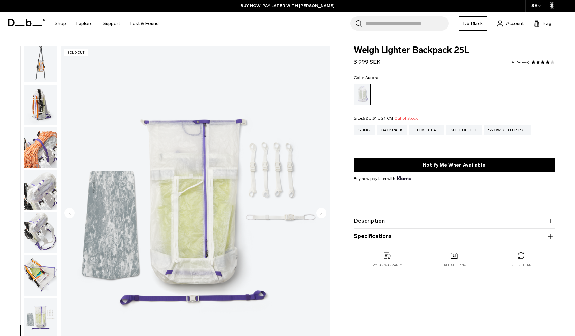
click at [48, 263] on img "button" at bounding box center [40, 275] width 33 height 41
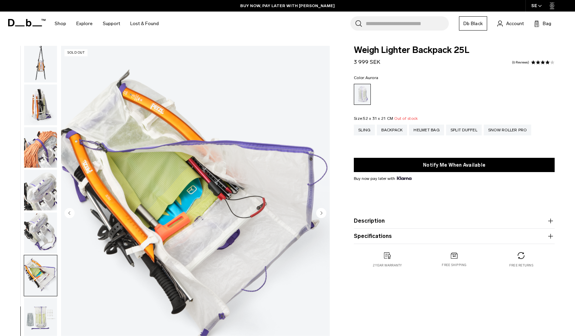
click at [43, 224] on img "button" at bounding box center [40, 232] width 33 height 41
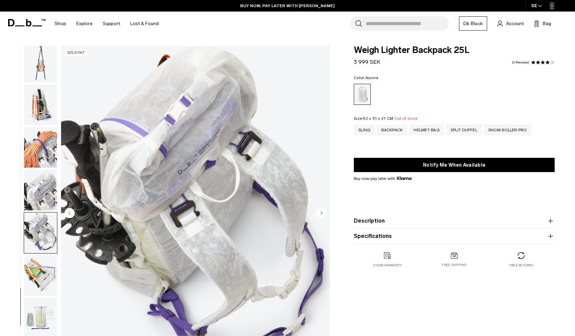
click at [38, 193] on img "button" at bounding box center [40, 190] width 33 height 41
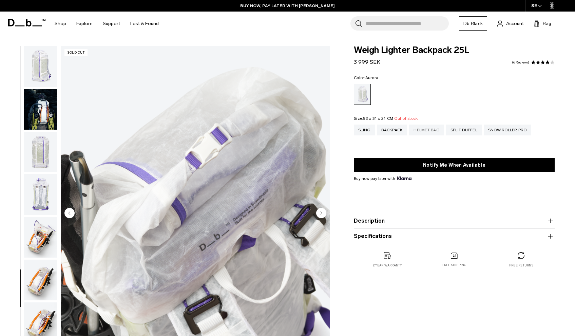
scroll to position [0, 0]
click at [433, 129] on div "Helmet Bag" at bounding box center [426, 129] width 35 height 11
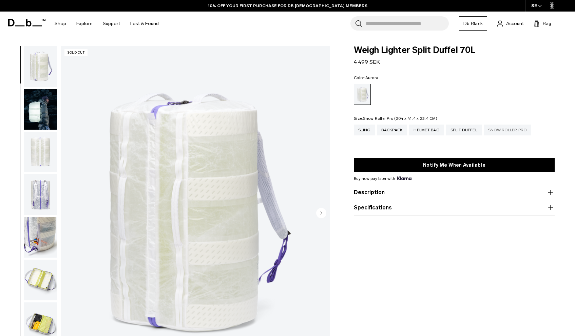
click at [509, 129] on div "Snow Roller Pro" at bounding box center [506, 129] width 47 height 11
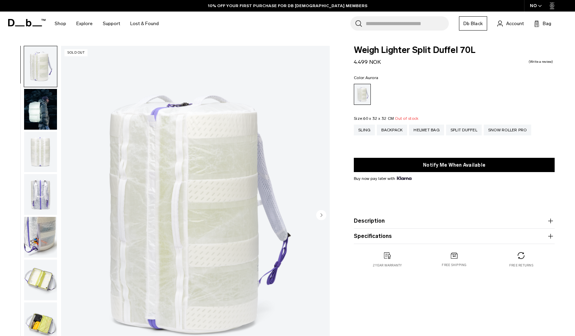
click at [34, 259] on img "button" at bounding box center [40, 279] width 33 height 41
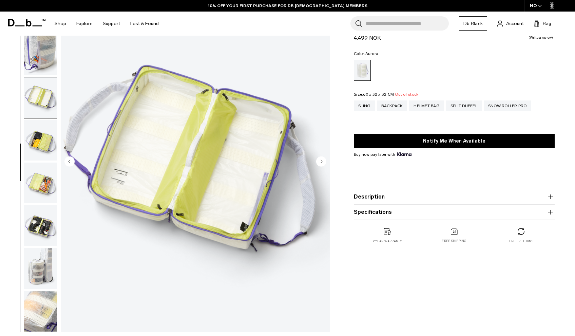
click at [38, 188] on img "button" at bounding box center [40, 182] width 33 height 41
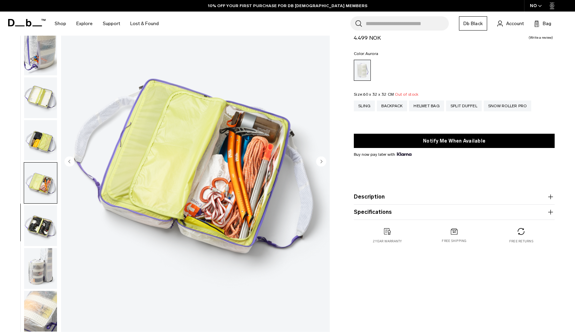
click at [46, 218] on img "button" at bounding box center [40, 225] width 33 height 41
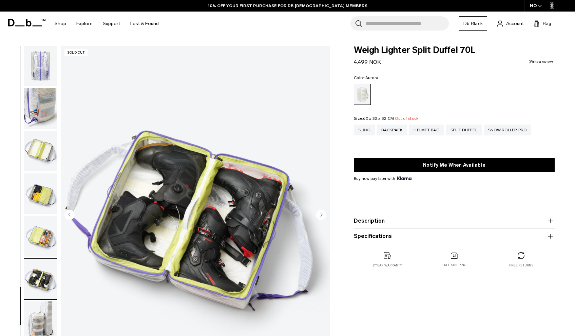
click at [359, 127] on div "Sling" at bounding box center [364, 129] width 21 height 11
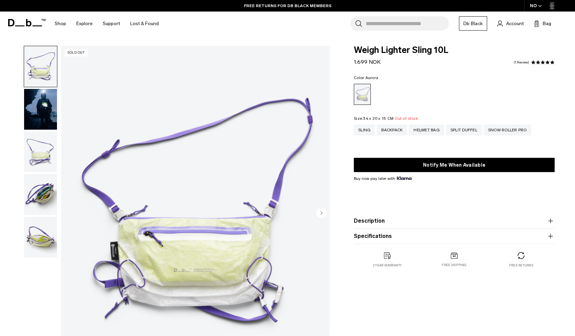
click at [37, 121] on img "button" at bounding box center [40, 109] width 33 height 41
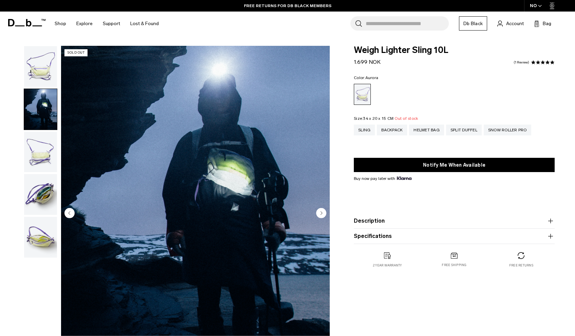
click at [29, 152] on img "button" at bounding box center [40, 152] width 33 height 41
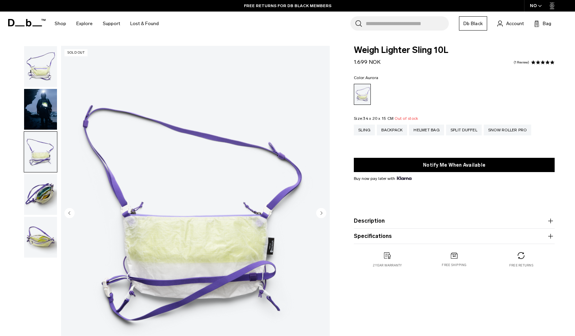
click at [30, 195] on img "button" at bounding box center [40, 194] width 33 height 41
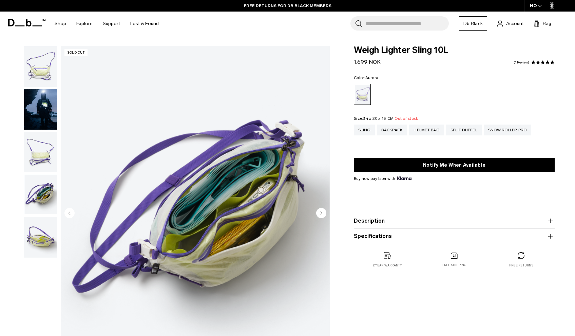
click at [38, 242] on img "button" at bounding box center [40, 237] width 33 height 41
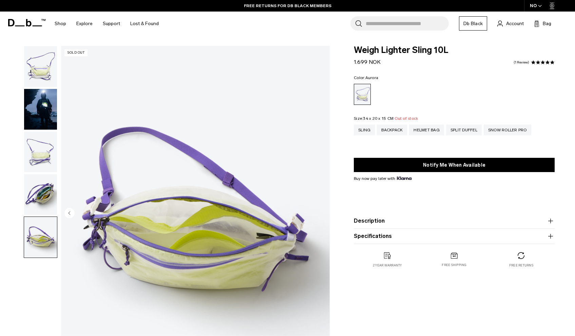
click at [19, 21] on icon at bounding box center [26, 22] width 37 height 7
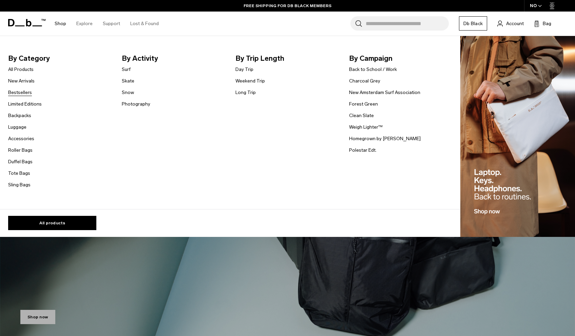
click at [26, 94] on link "Bestsellers" at bounding box center [20, 92] width 24 height 7
